Goal: Task Accomplishment & Management: Manage account settings

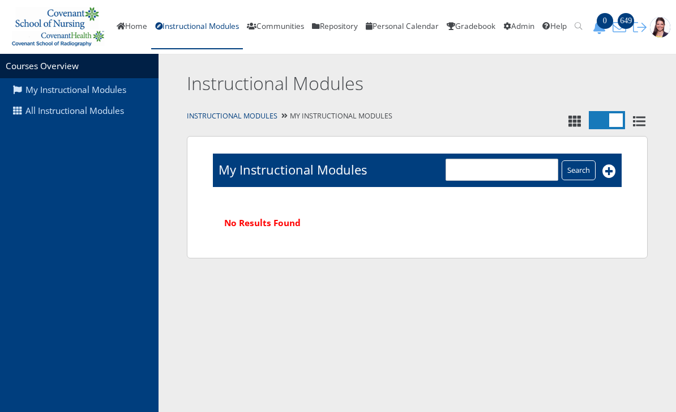
click at [27, 110] on link "All Instructional Modules" at bounding box center [79, 111] width 159 height 22
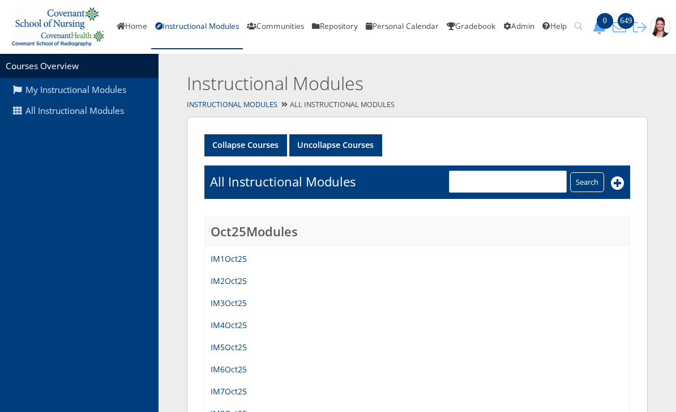
click at [232, 323] on link "IM4Oct25" at bounding box center [229, 324] width 36 height 11
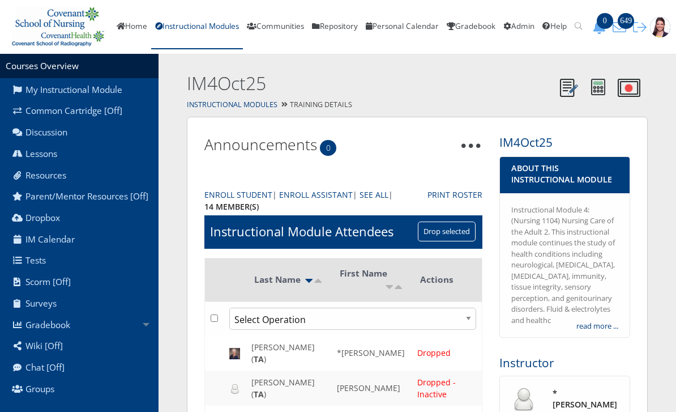
click at [33, 154] on link "Lessons" at bounding box center [79, 154] width 159 height 22
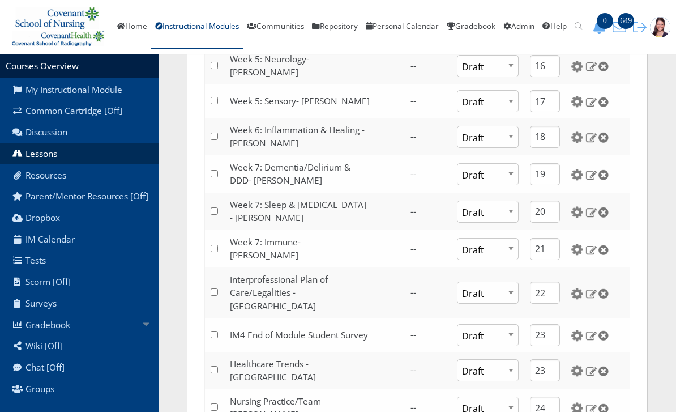
scroll to position [822, 0]
click at [300, 260] on link "Week 7: Immune- [PERSON_NAME]" at bounding box center [265, 248] width 71 height 25
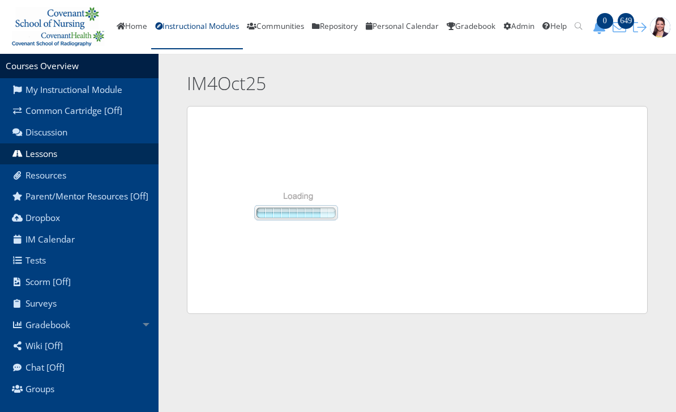
scroll to position [858, 0]
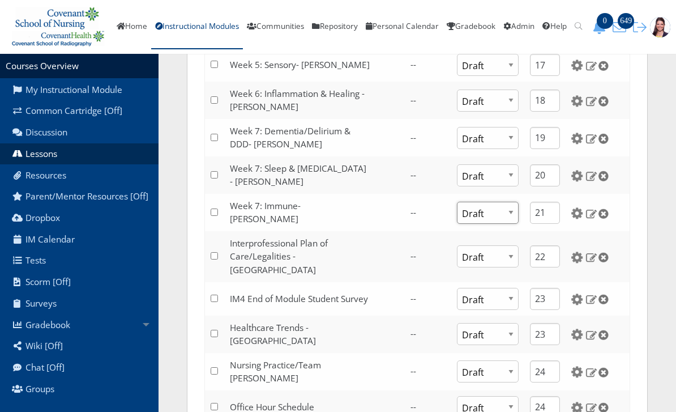
click at [492, 224] on select "Publish Draft" at bounding box center [487, 213] width 61 height 22
select select "1"
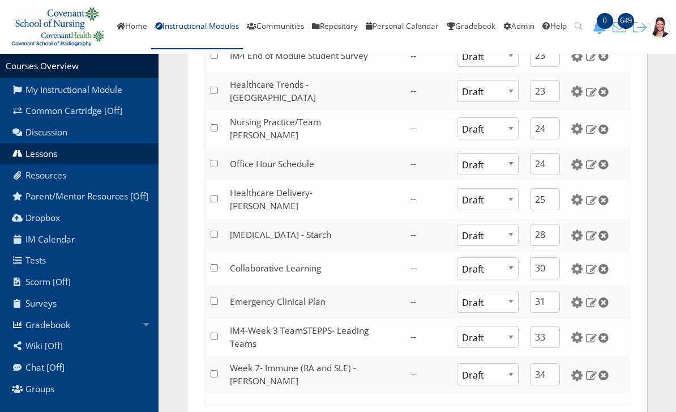
scroll to position [1131, 0]
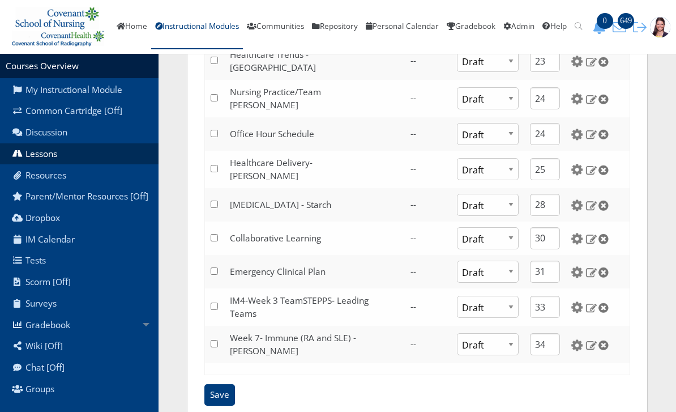
click at [221, 394] on input "Save" at bounding box center [219, 395] width 31 height 22
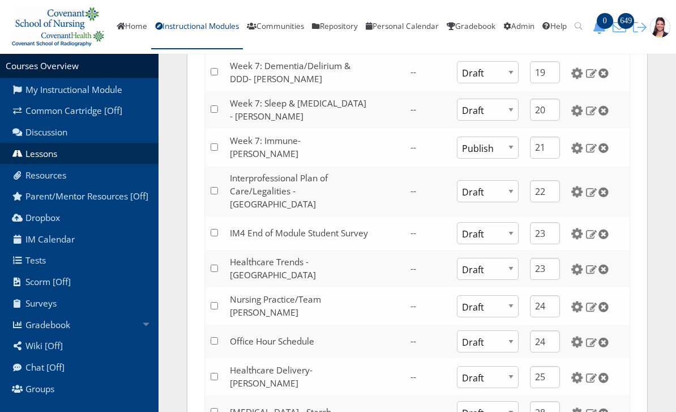
scroll to position [973, 0]
click at [571, 154] on img at bounding box center [577, 148] width 12 height 12
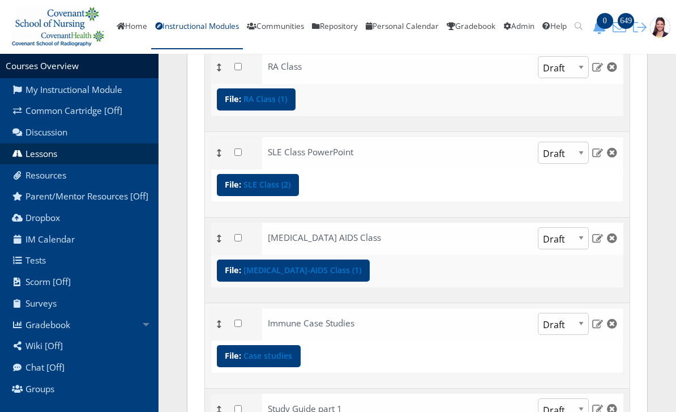
scroll to position [633, 0]
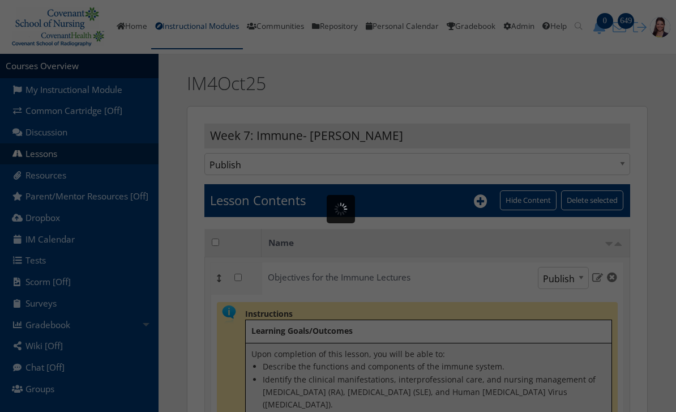
scroll to position [378, 0]
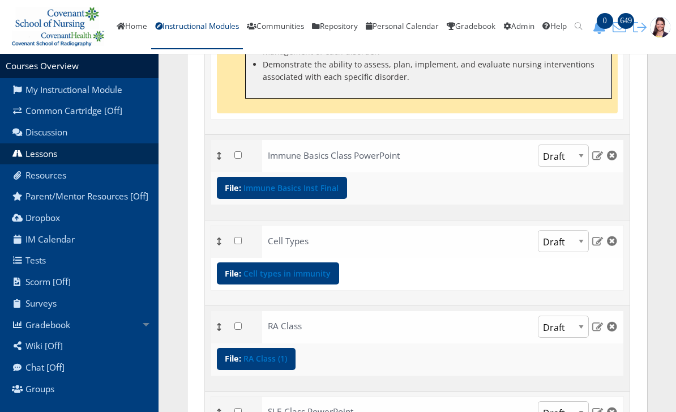
click at [296, 306] on td "Cell Types Publish Draft" at bounding box center [417, 263] width 425 height 86
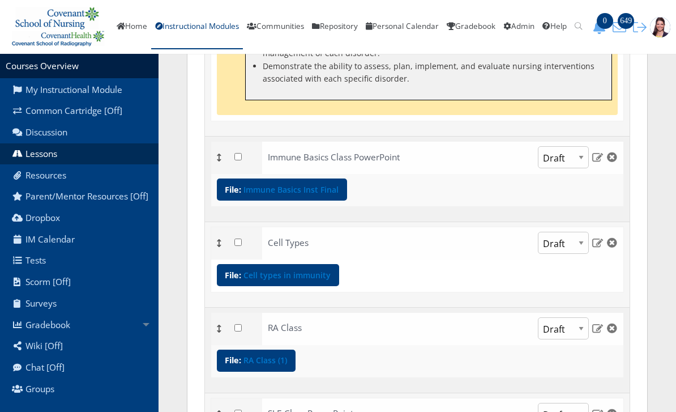
scroll to position [408, 0]
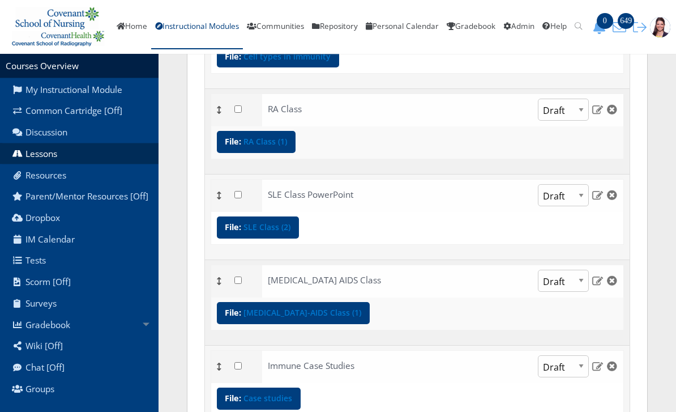
scroll to position [595, 0]
click at [277, 231] on link "SLE Class (2)" at bounding box center [266, 227] width 47 height 8
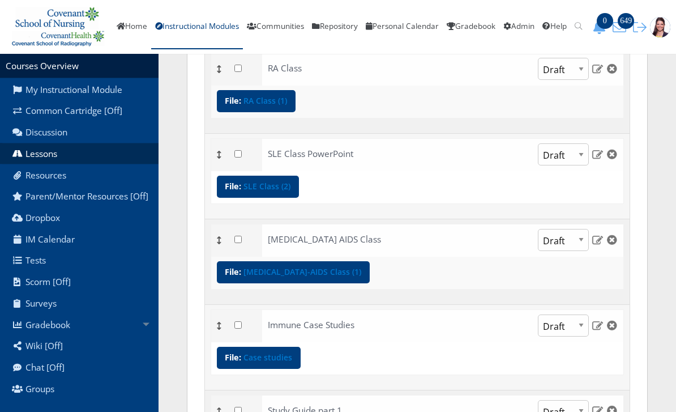
scroll to position [636, 0]
click at [297, 274] on link "[MEDICAL_DATA]-AIDS Class (1)" at bounding box center [302, 272] width 118 height 8
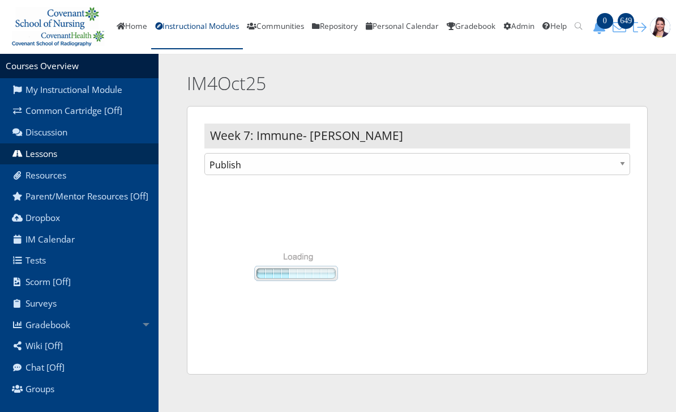
scroll to position [636, 0]
